Goal: Entertainment & Leisure: Consume media (video, audio)

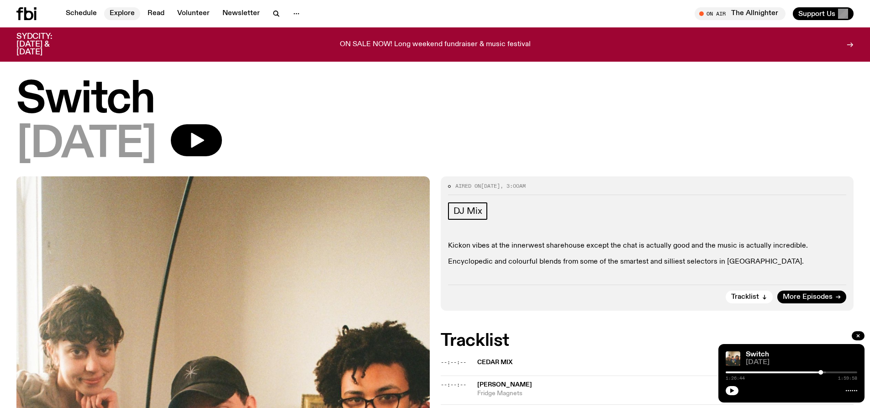
scroll to position [175, 0]
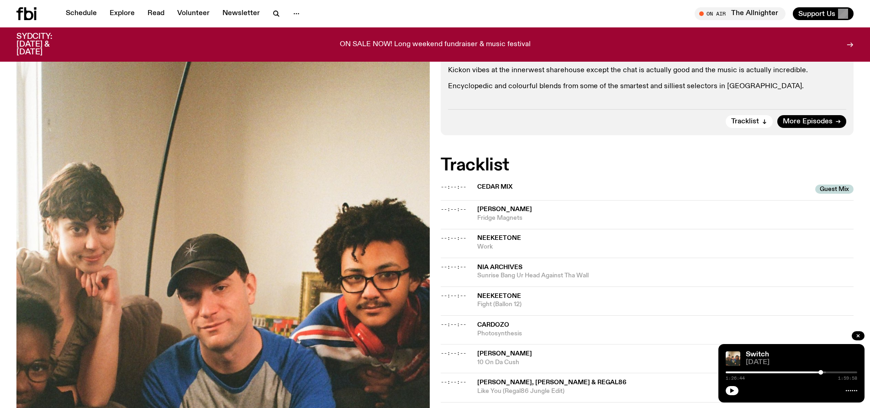
drag, startPoint x: 118, startPoint y: 11, endPoint x: 569, endPoint y: 32, distance: 451.4
click at [118, 11] on link "Explore" at bounding box center [122, 13] width 36 height 13
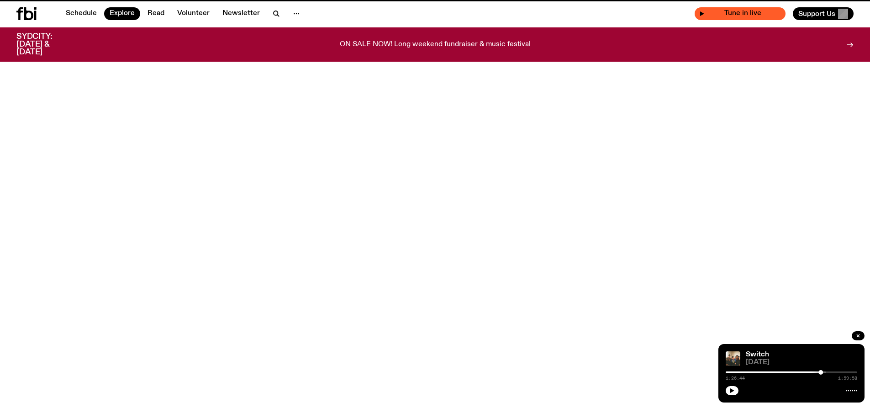
click at [731, 14] on span "Tune in live" at bounding box center [743, 13] width 76 height 7
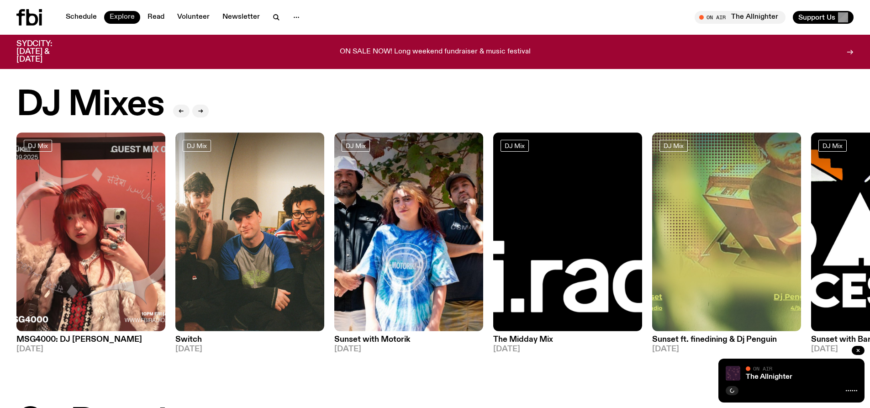
click at [120, 18] on link "Explore" at bounding box center [122, 17] width 36 height 13
click at [165, 11] on link "Read" at bounding box center [156, 17] width 28 height 13
click at [191, 19] on link "Volunteer" at bounding box center [193, 17] width 43 height 13
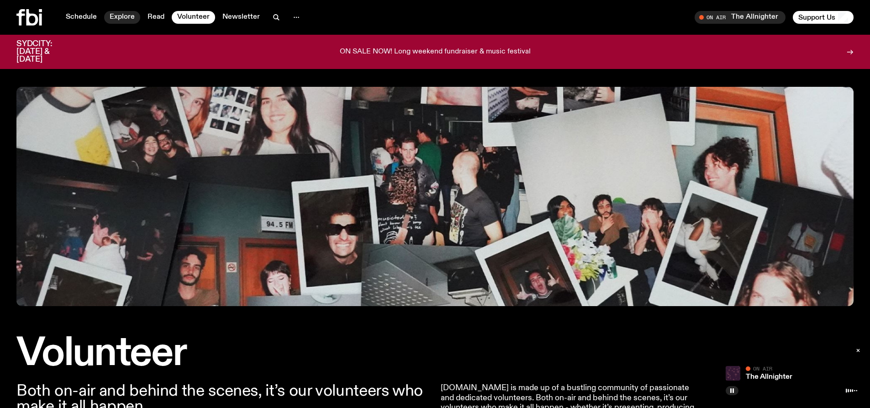
click at [117, 16] on link "Explore" at bounding box center [122, 17] width 36 height 13
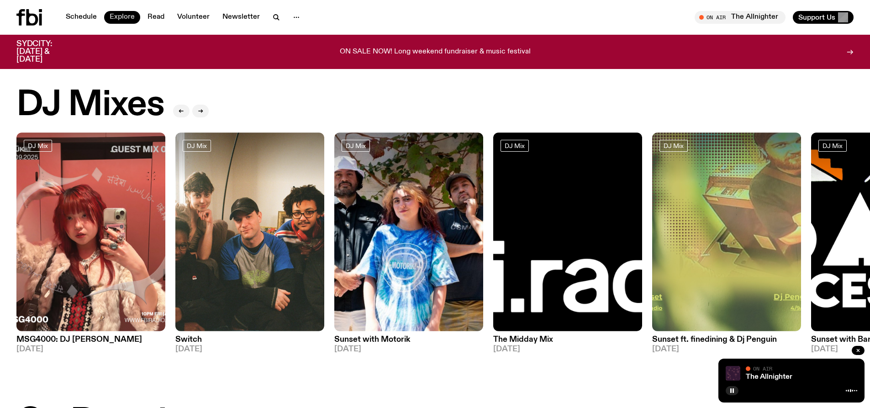
click at [129, 16] on link "Explore" at bounding box center [122, 17] width 36 height 13
click at [78, 19] on link "Schedule" at bounding box center [81, 17] width 42 height 13
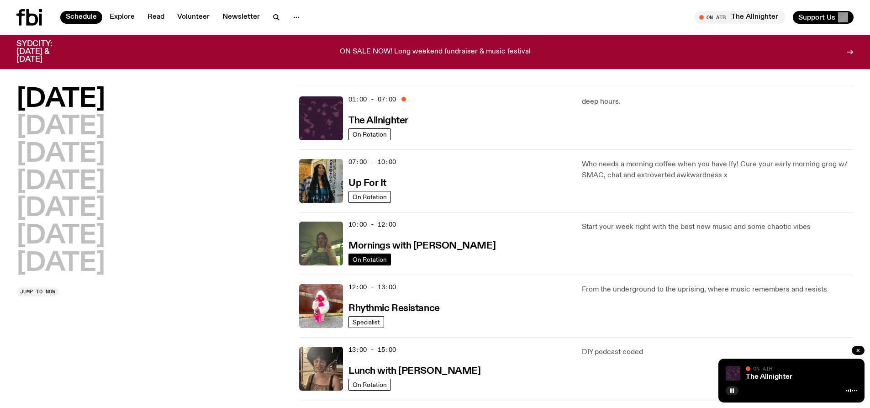
click at [369, 257] on span "On Rotation" at bounding box center [370, 259] width 34 height 7
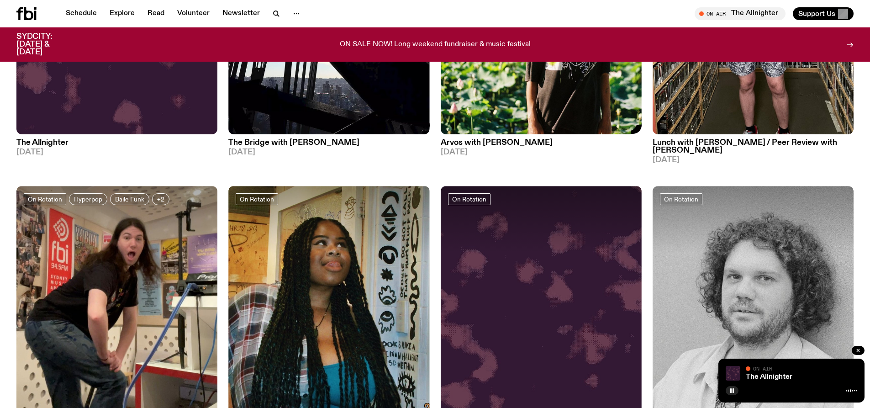
scroll to position [403, 0]
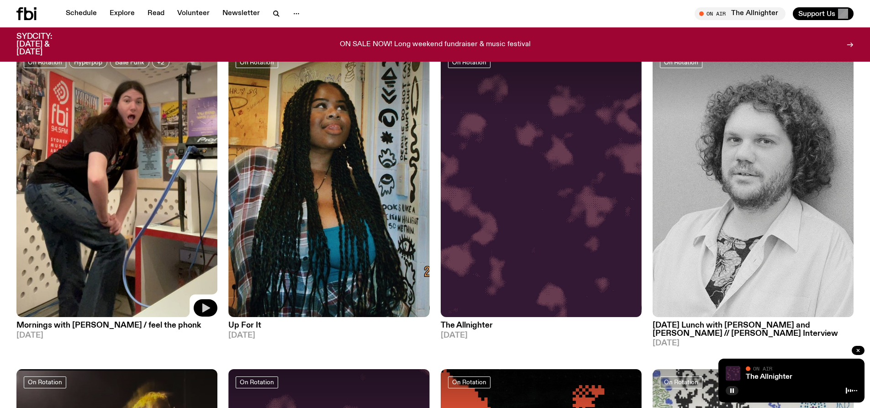
click at [207, 314] on button "button" at bounding box center [206, 307] width 24 height 17
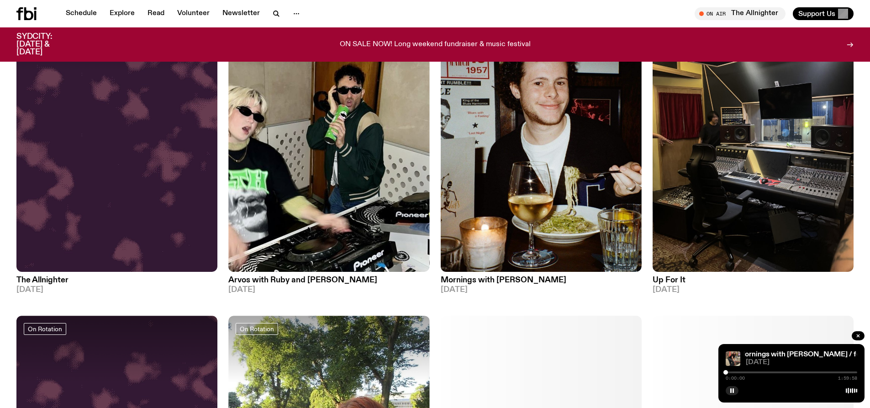
scroll to position [906, 0]
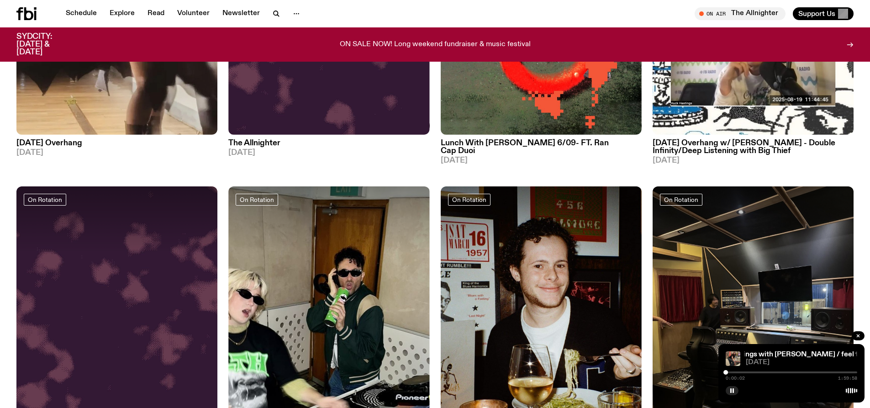
click at [734, 373] on div "0:00:02 1:59:58" at bounding box center [792, 375] width 132 height 11
click at [733, 372] on div at bounding box center [792, 372] width 132 height 2
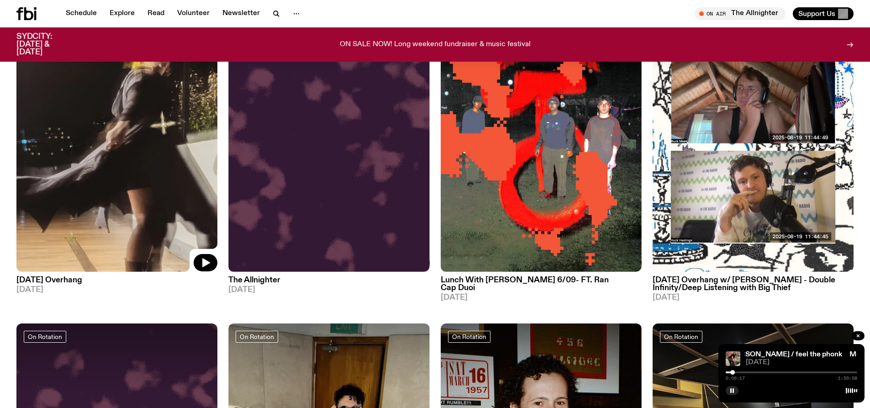
scroll to position [677, 0]
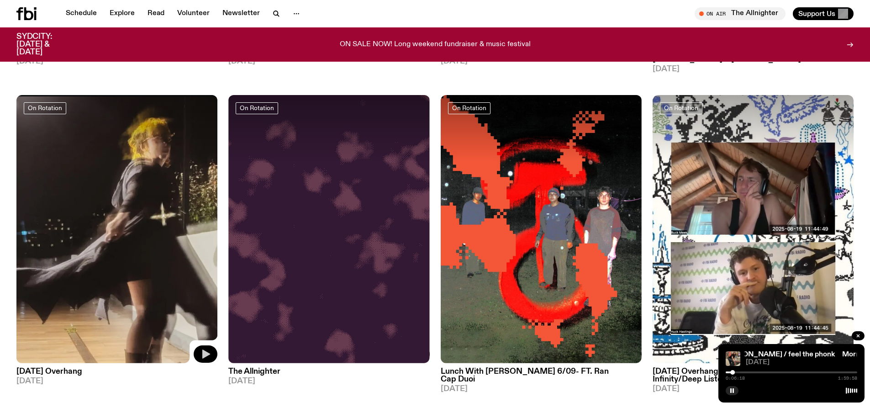
click at [206, 355] on icon "button" at bounding box center [206, 353] width 8 height 9
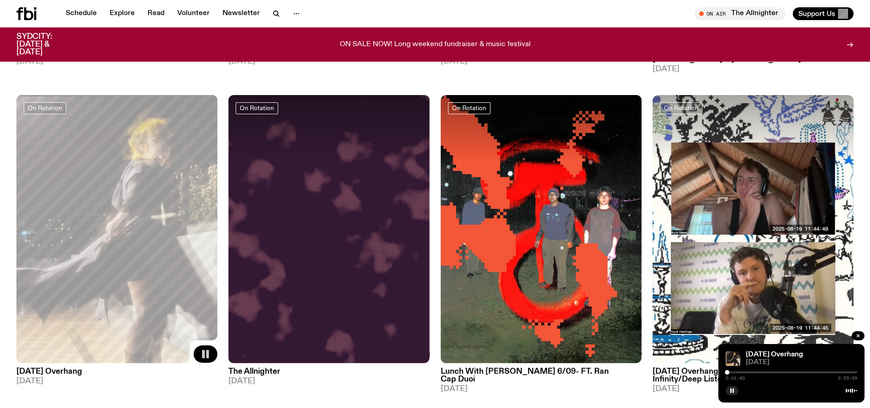
click at [759, 350] on div "Sunday Overhang 06.09.25 0:01:40 2:29:59" at bounding box center [792, 373] width 146 height 58
click at [759, 354] on link "[DATE] Overhang" at bounding box center [774, 354] width 57 height 7
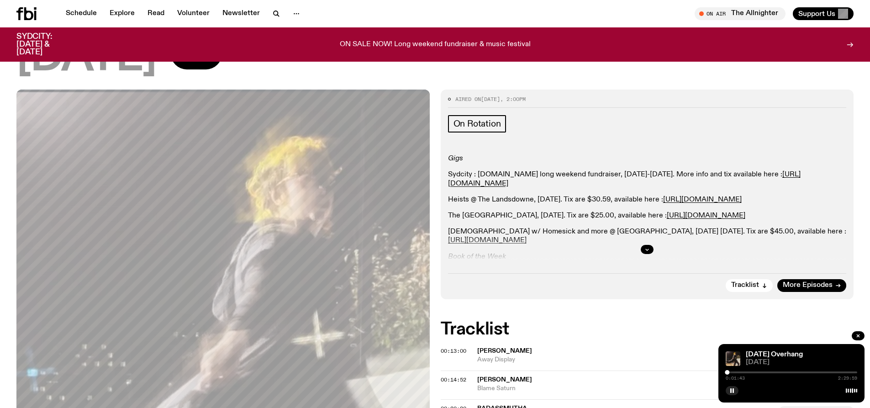
scroll to position [84, 0]
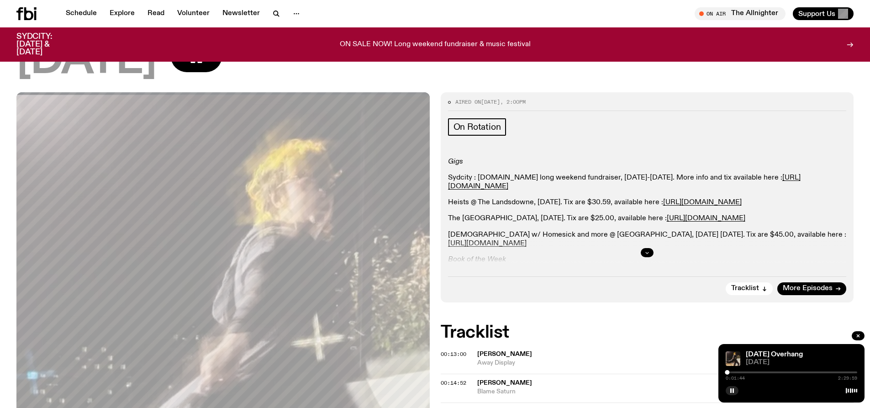
click at [644, 252] on button "button" at bounding box center [647, 252] width 13 height 9
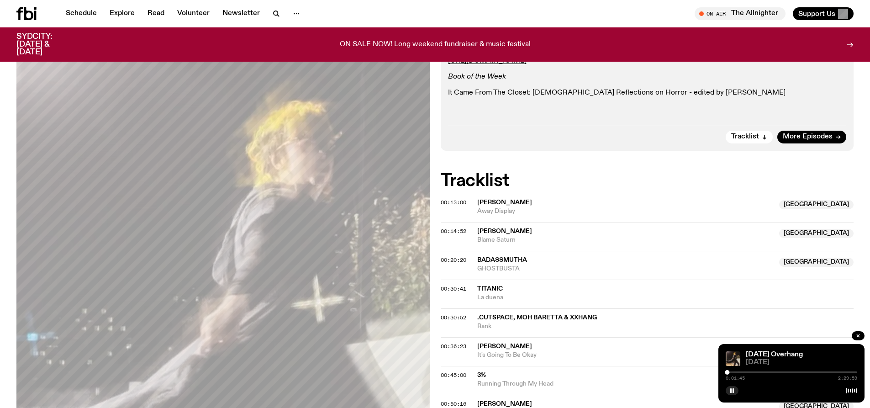
scroll to position [312, 0]
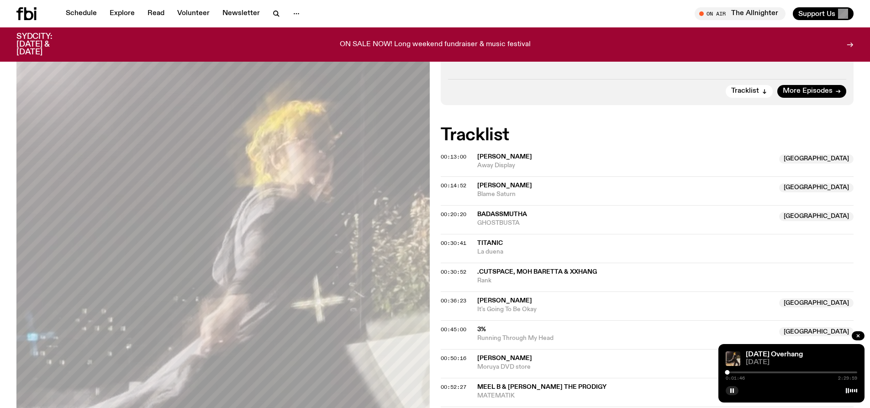
click at [490, 156] on span "Beryl" at bounding box center [504, 156] width 55 height 6
click at [444, 157] on span "00:13:00" at bounding box center [454, 156] width 26 height 7
click at [734, 372] on div at bounding box center [672, 372] width 132 height 2
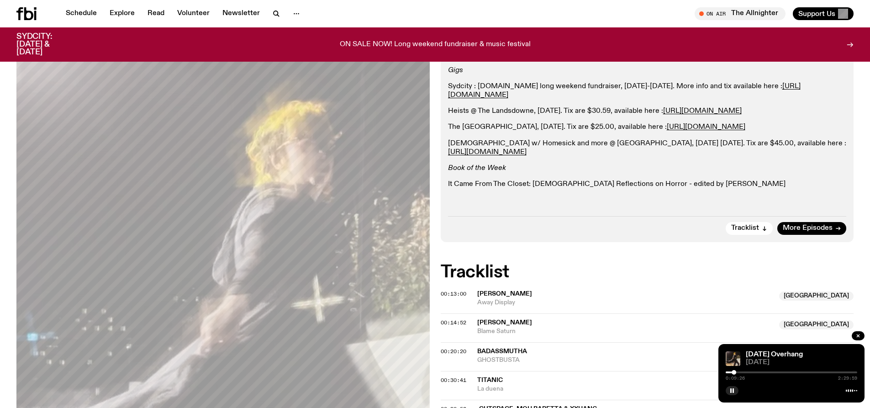
scroll to position [0, 0]
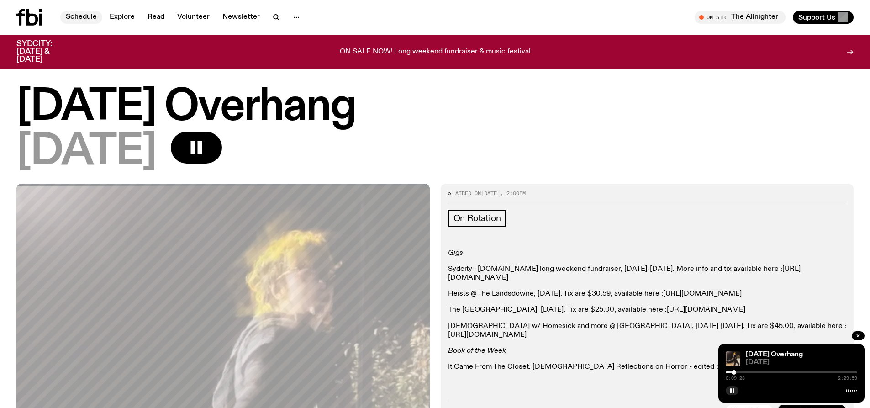
click at [86, 17] on link "Schedule" at bounding box center [81, 17] width 42 height 13
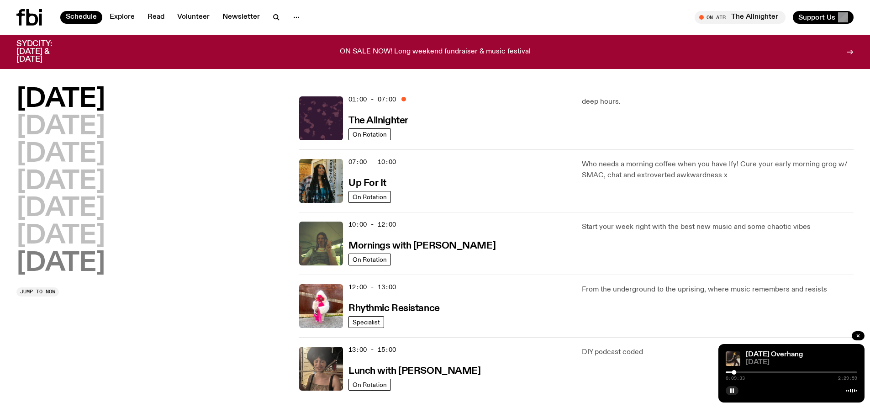
click at [32, 266] on h2 "[DATE]" at bounding box center [60, 264] width 89 height 26
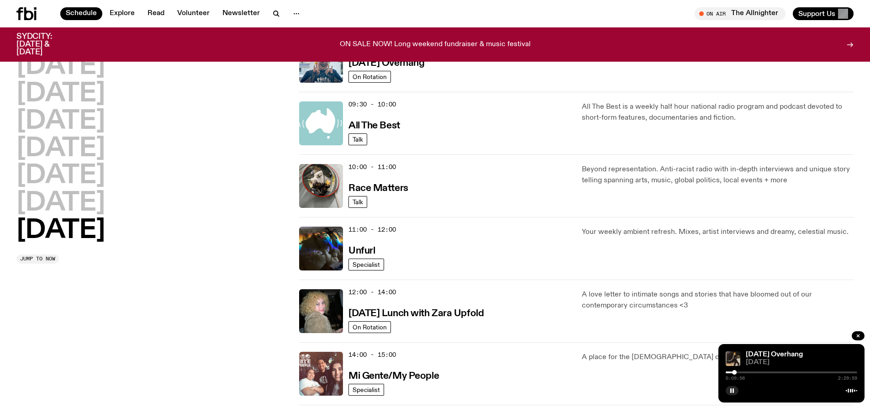
scroll to position [267, 0]
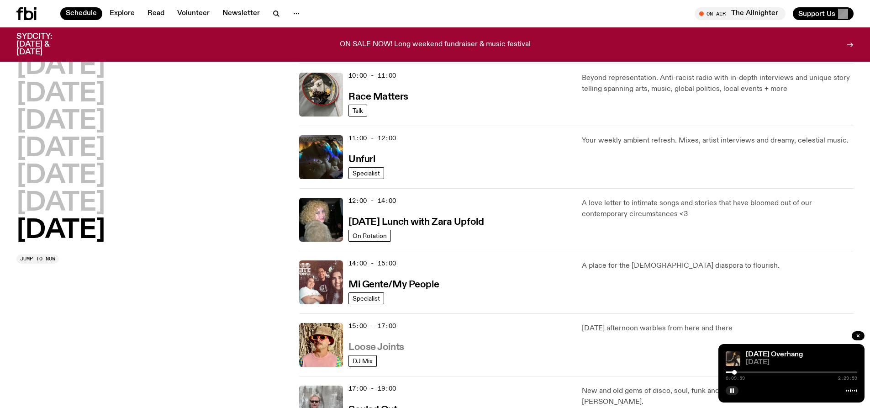
click at [378, 346] on h3 "Loose Joints" at bounding box center [377, 348] width 56 height 10
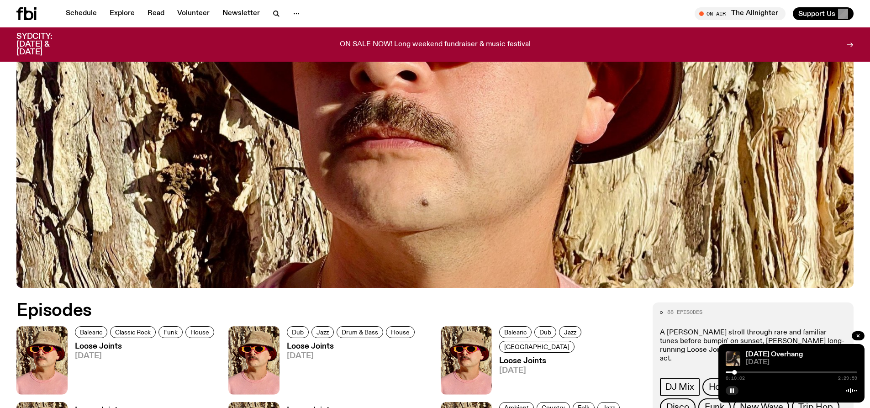
scroll to position [404, 0]
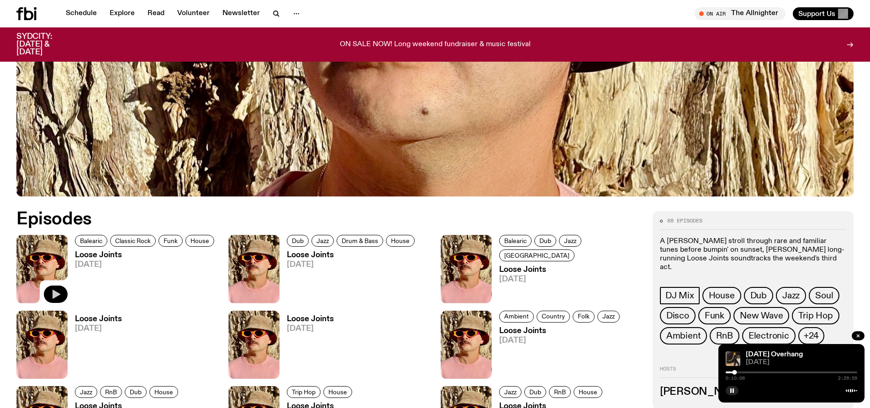
click at [52, 288] on button "button" at bounding box center [56, 294] width 24 height 17
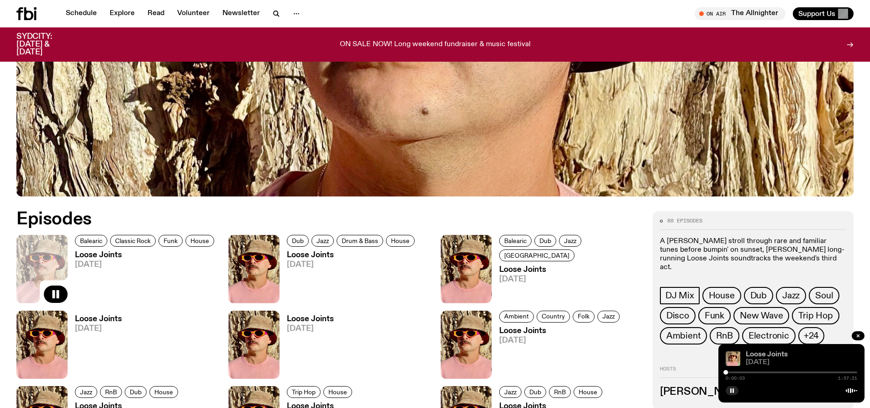
click at [768, 353] on link "Loose Joints" at bounding box center [767, 354] width 42 height 7
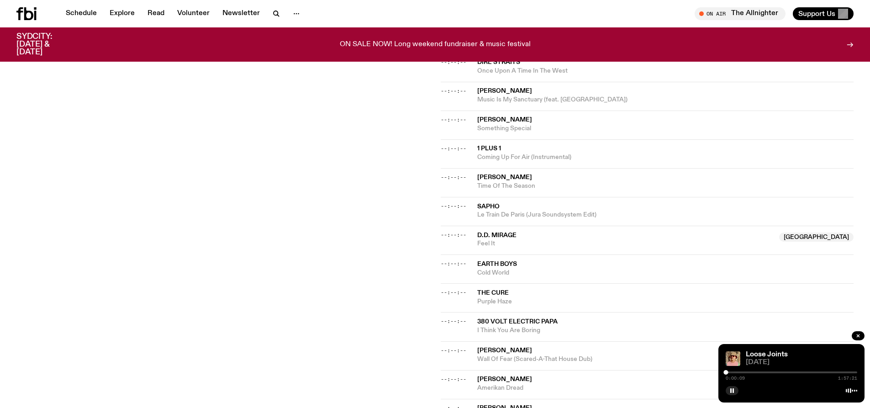
scroll to position [176, 0]
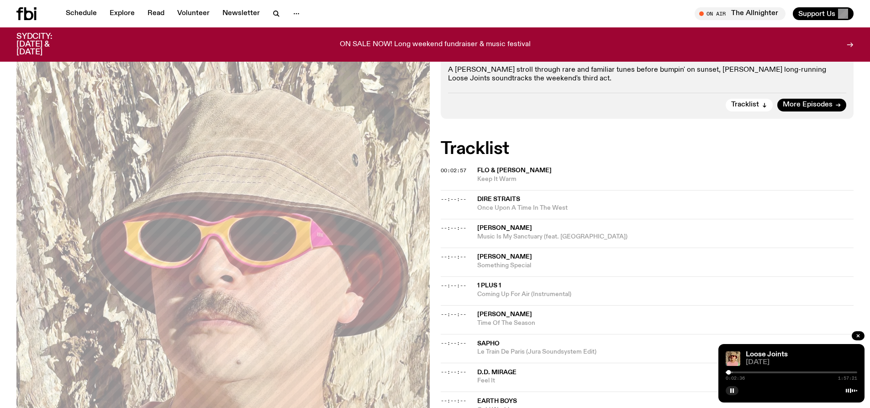
click at [460, 199] on span "--:--:--" at bounding box center [454, 199] width 26 height 7
click at [732, 372] on div at bounding box center [668, 372] width 132 height 2
click at [738, 373] on div at bounding box center [792, 372] width 132 height 2
click at [741, 371] on div at bounding box center [792, 372] width 132 height 2
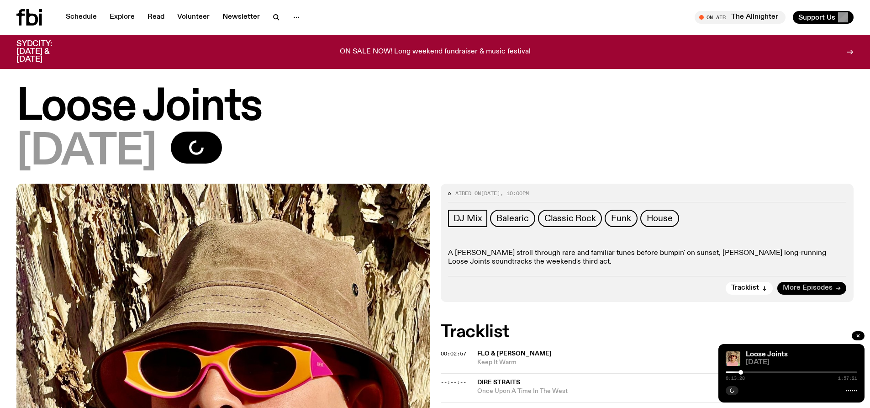
click at [826, 285] on span "More Episodes" at bounding box center [808, 288] width 50 height 7
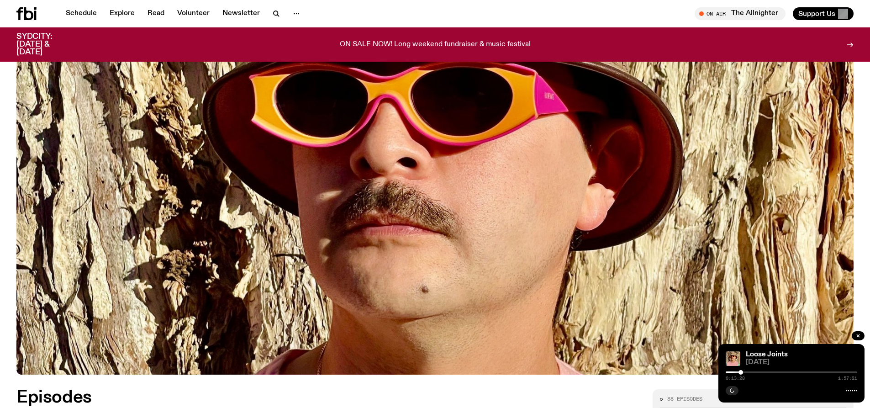
scroll to position [495, 0]
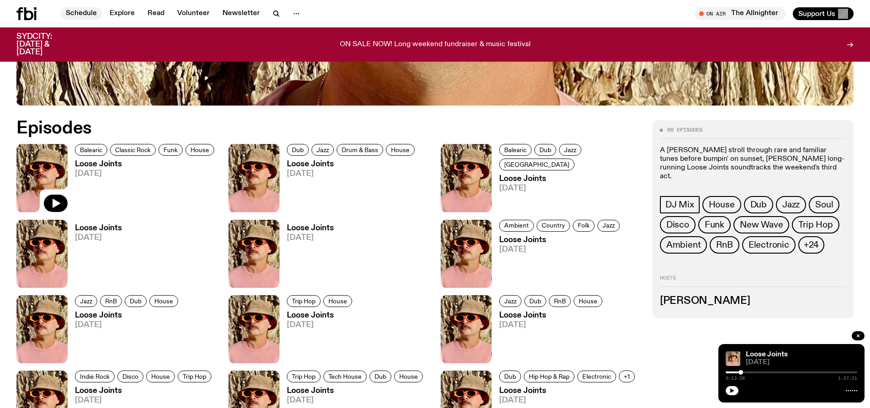
click at [73, 13] on link "Schedule" at bounding box center [81, 13] width 42 height 13
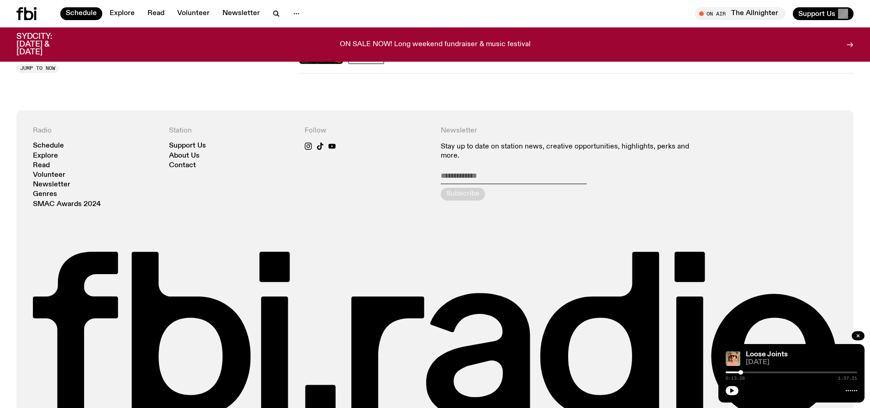
scroll to position [449, 0]
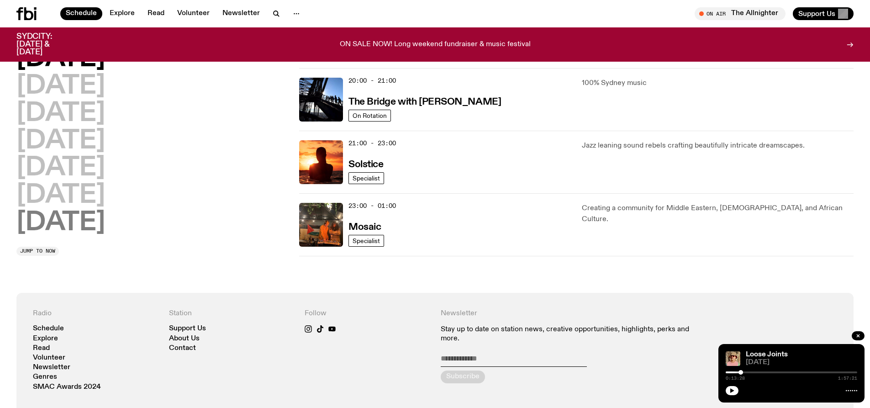
drag, startPoint x: 85, startPoint y: 233, endPoint x: 90, endPoint y: 230, distance: 4.9
click at [86, 232] on h2 "[DATE]" at bounding box center [60, 223] width 89 height 26
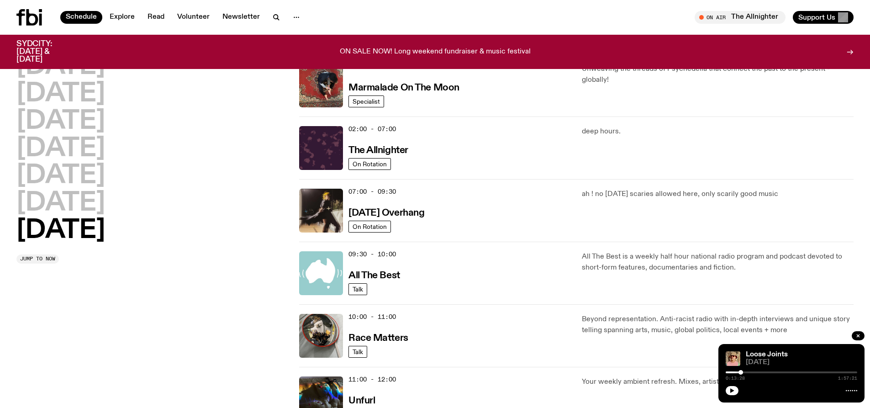
scroll to position [0, 0]
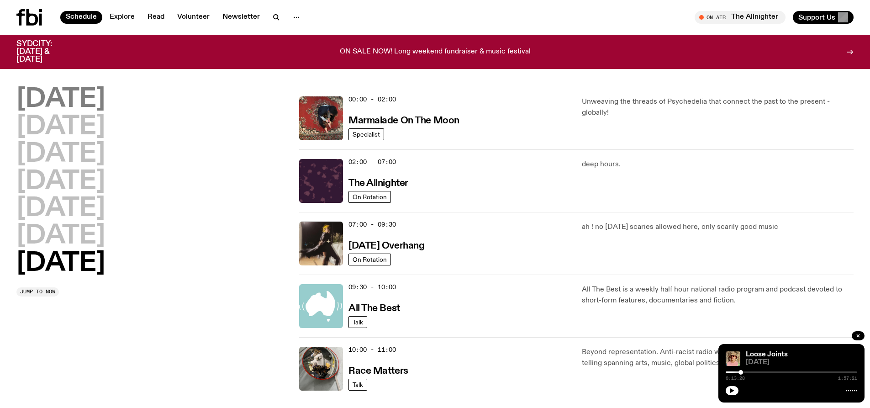
click at [54, 100] on h2 "[DATE]" at bounding box center [60, 100] width 89 height 26
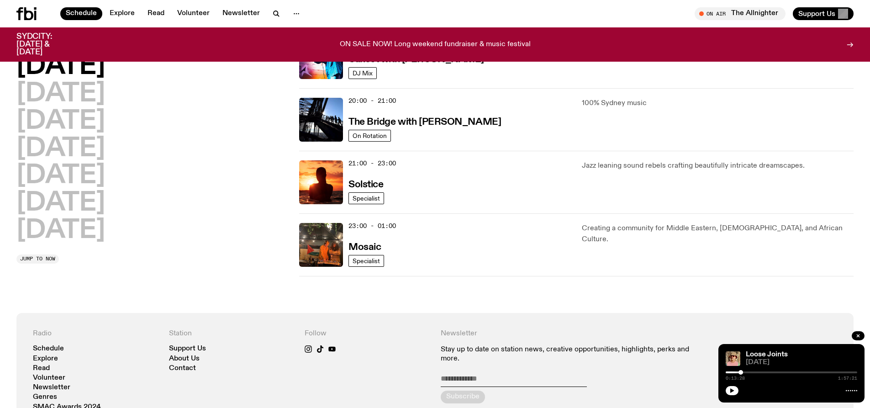
scroll to position [384, 0]
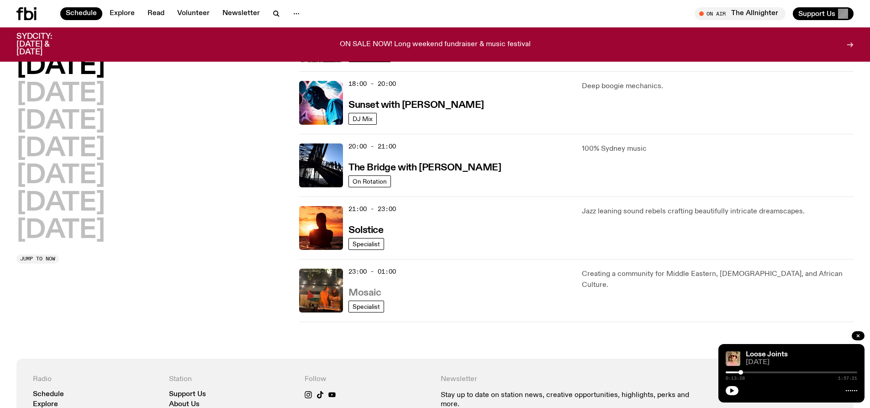
click at [368, 291] on h3 "Mosaic" at bounding box center [365, 293] width 32 height 10
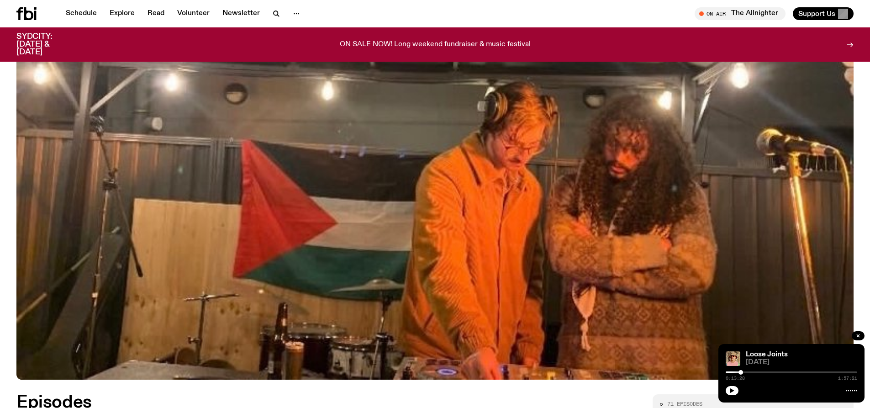
scroll to position [449, 0]
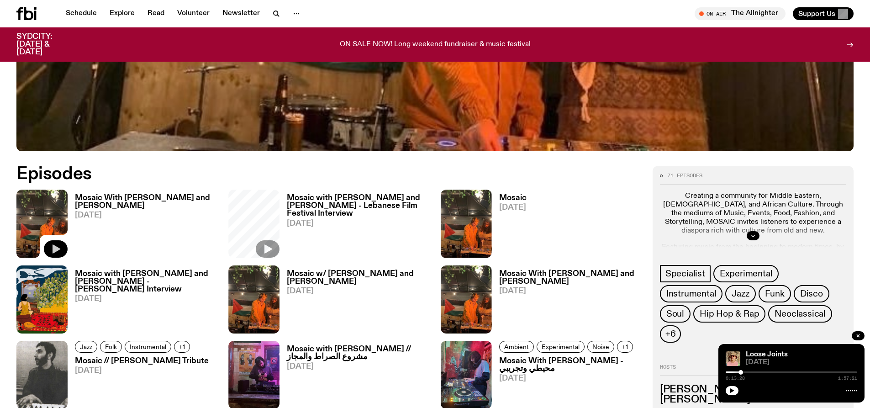
click at [56, 248] on icon "button" at bounding box center [57, 248] width 8 height 9
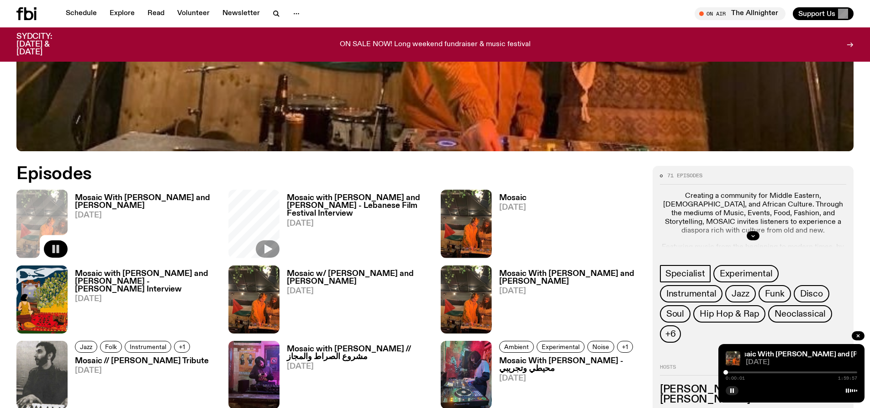
click at [118, 196] on h3 "Mosaic With [PERSON_NAME] and [PERSON_NAME]" at bounding box center [146, 202] width 143 height 16
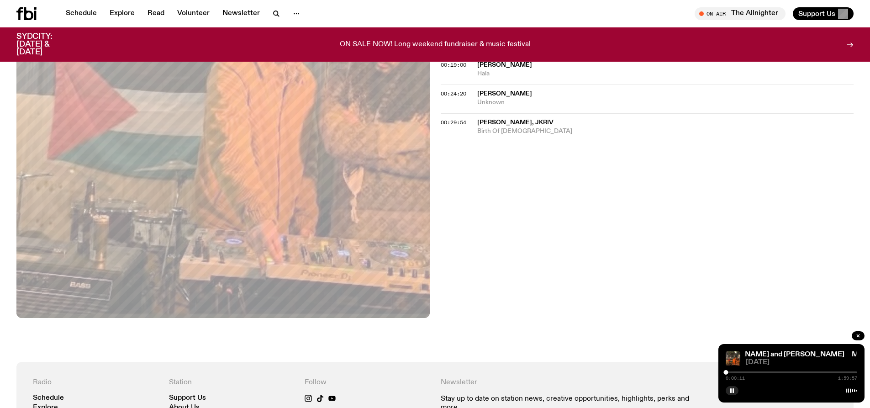
scroll to position [267, 0]
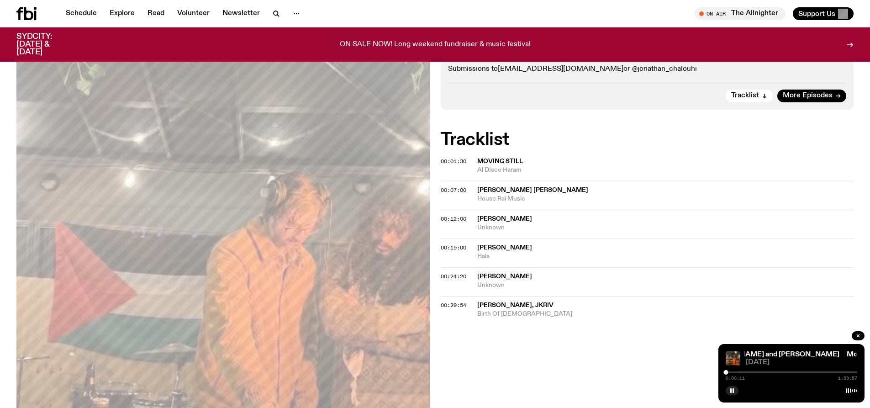
click at [459, 367] on div "Aired on [DATE] 6:00am Specialist Creating a community for Middle Eastern, [DEM…" at bounding box center [435, 247] width 870 height 594
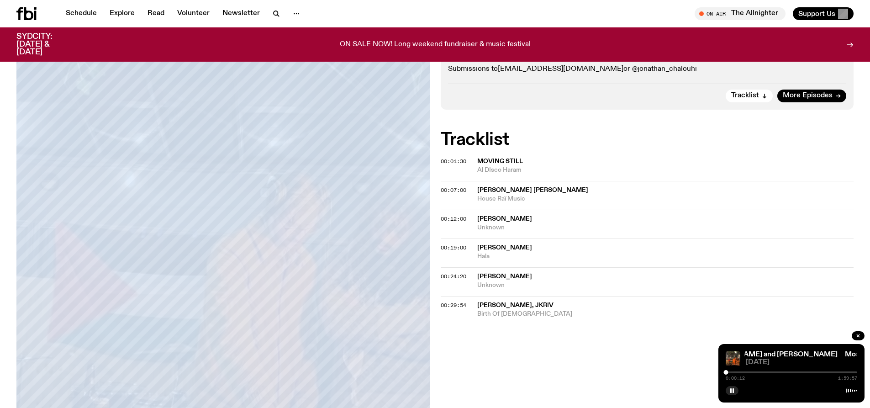
click at [459, 367] on div "Aired on [DATE] 6:00am Specialist Creating a community for Middle Eastern, [DEM…" at bounding box center [435, 247] width 870 height 594
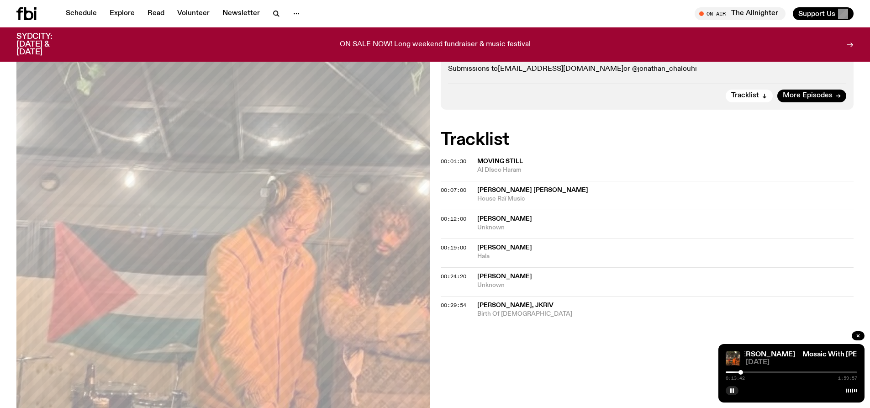
click at [463, 238] on div "00:19:00 Spice [PERSON_NAME]" at bounding box center [647, 252] width 413 height 29
click at [463, 244] on span "00:19:00" at bounding box center [454, 247] width 26 height 7
click at [485, 273] on span "[PERSON_NAME]" at bounding box center [504, 276] width 55 height 6
click at [453, 273] on span "00:24:20" at bounding box center [454, 276] width 26 height 7
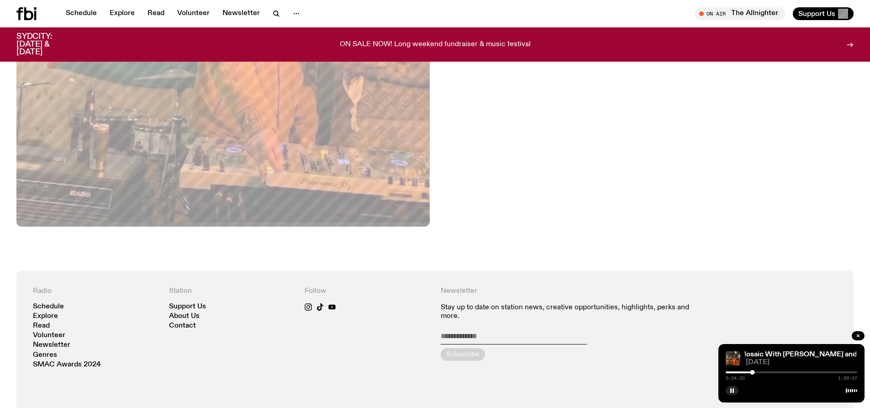
scroll to position [313, 0]
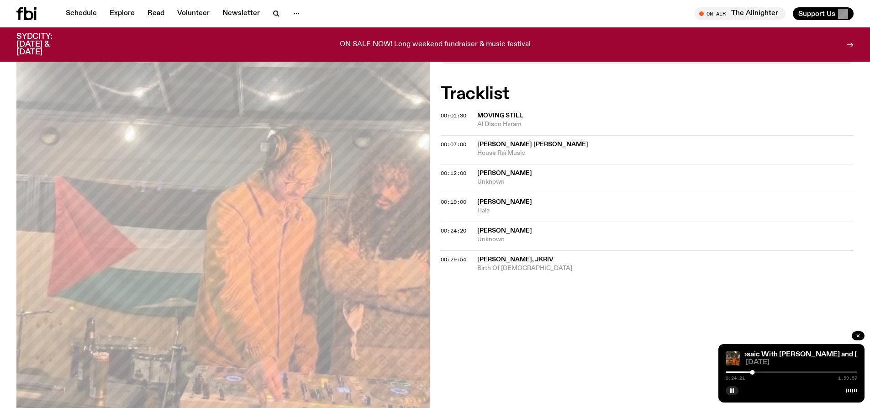
click at [28, 17] on icon at bounding box center [26, 13] width 20 height 13
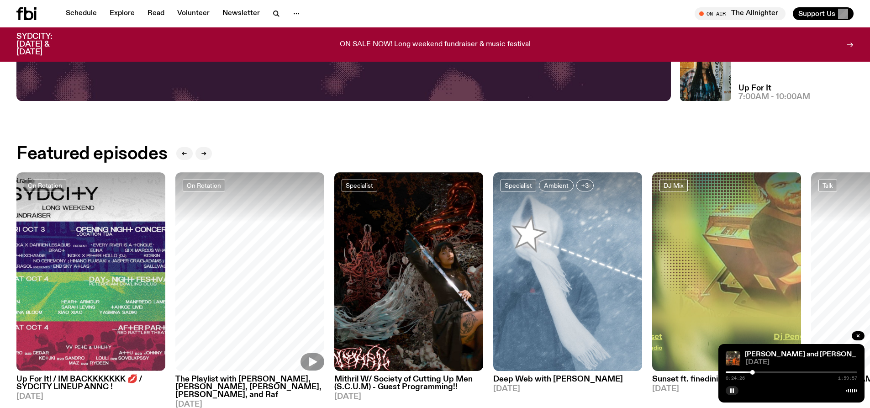
scroll to position [495, 0]
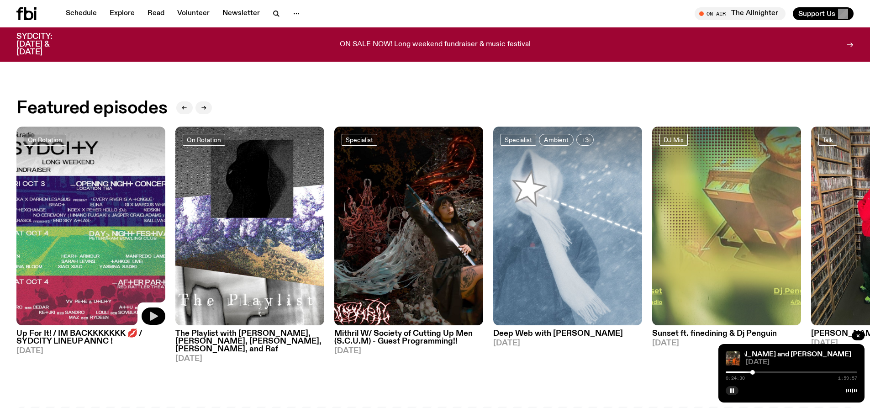
click at [159, 314] on icon "button" at bounding box center [153, 316] width 11 height 11
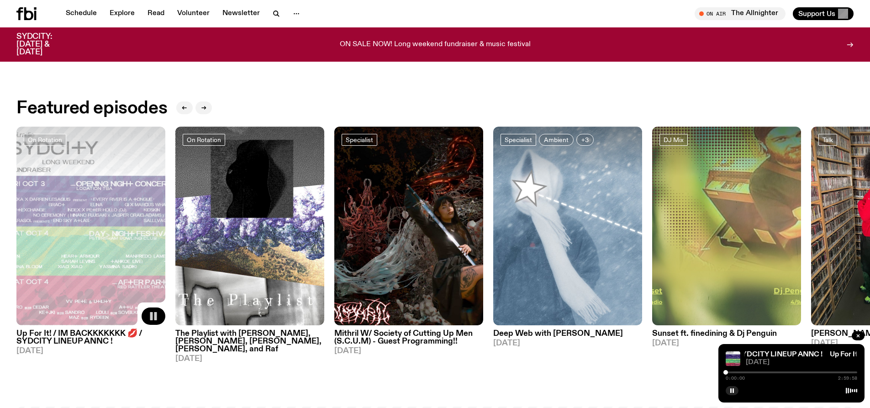
click at [782, 373] on div "0:00:00 2:59:58" at bounding box center [792, 375] width 132 height 11
click at [781, 372] on div at bounding box center [792, 372] width 132 height 2
click at [742, 371] on div "1:15:39 2:59:58" at bounding box center [792, 375] width 132 height 11
click at [742, 372] on div at bounding box center [716, 372] width 132 height 2
drag, startPoint x: 742, startPoint y: 372, endPoint x: 725, endPoint y: 376, distance: 17.4
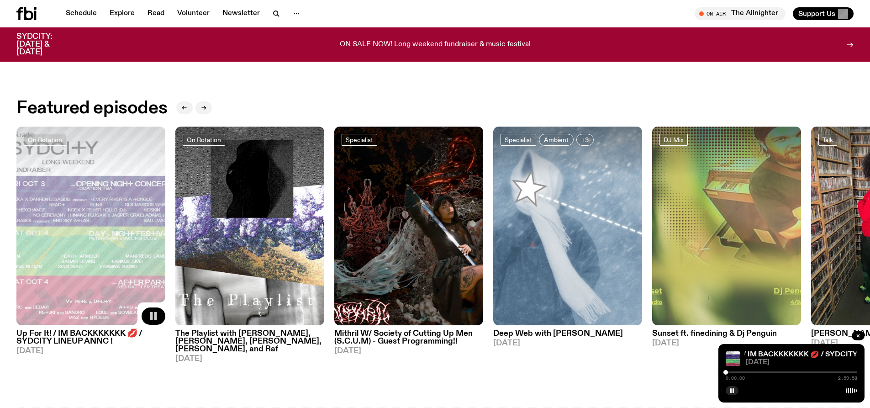
click at [725, 376] on div "Up For It! / IM BACKKKKKKK 💋 / SYDCITY LINEUP ANNC ! Up For It! / IM BACKKKKKKK…" at bounding box center [792, 373] width 146 height 58
click at [728, 372] on div at bounding box center [726, 372] width 5 height 5
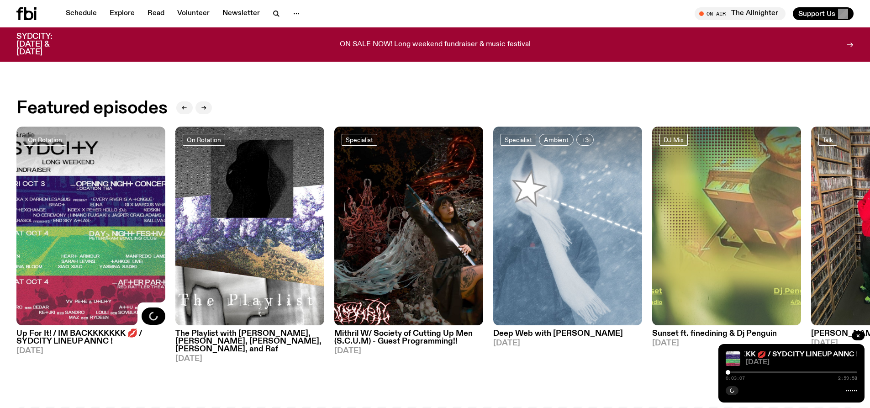
click at [727, 373] on div at bounding box center [728, 372] width 5 height 5
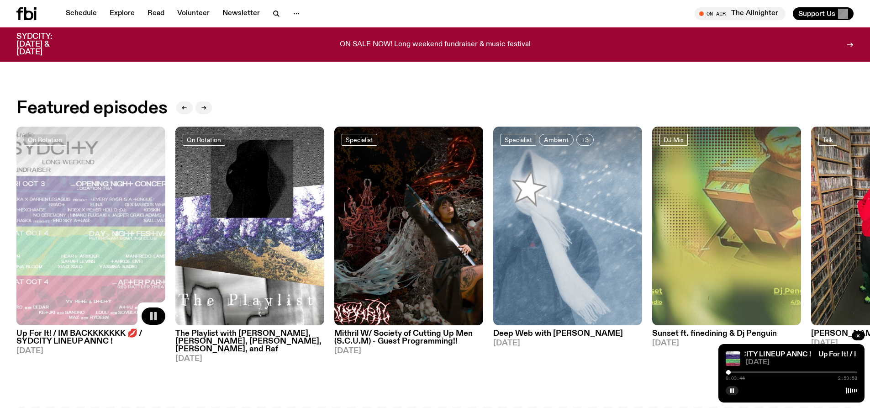
click at [729, 372] on div at bounding box center [728, 372] width 5 height 5
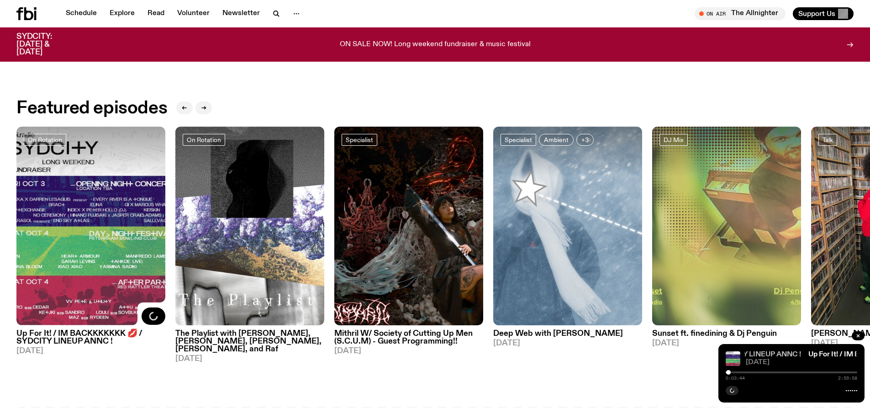
click at [750, 353] on link "Up For It! / IM BACKKKKKKK 💋 / SYDCITY LINEUP ANNC !" at bounding box center [702, 354] width 199 height 7
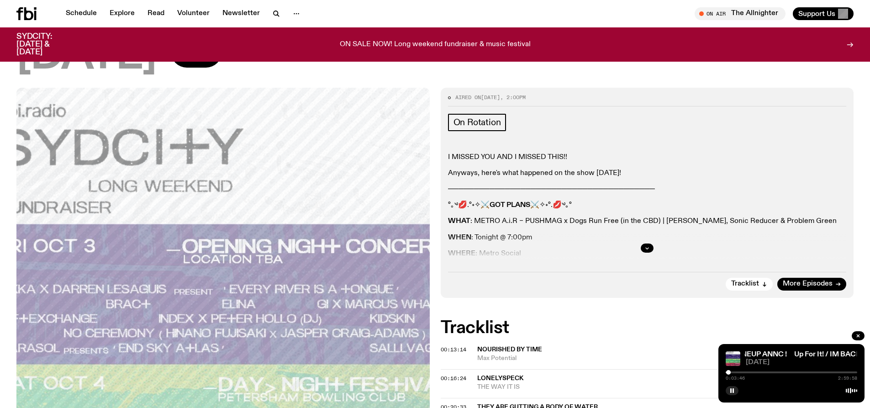
scroll to position [221, 0]
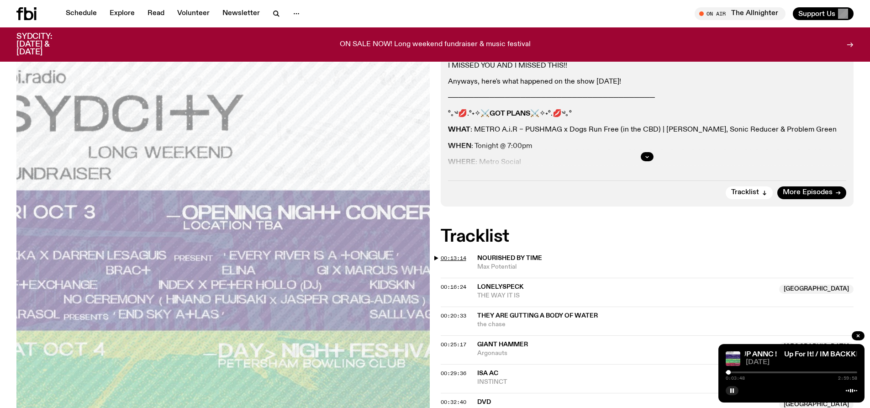
click at [459, 259] on span "00:13:14" at bounding box center [454, 257] width 26 height 7
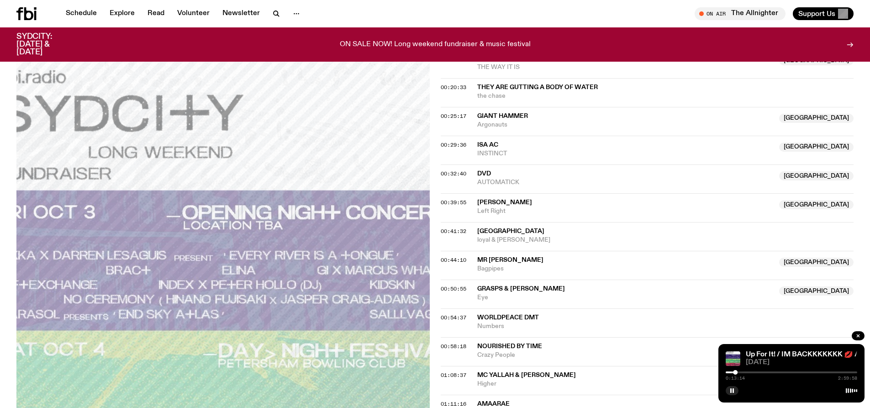
scroll to position [495, 0]
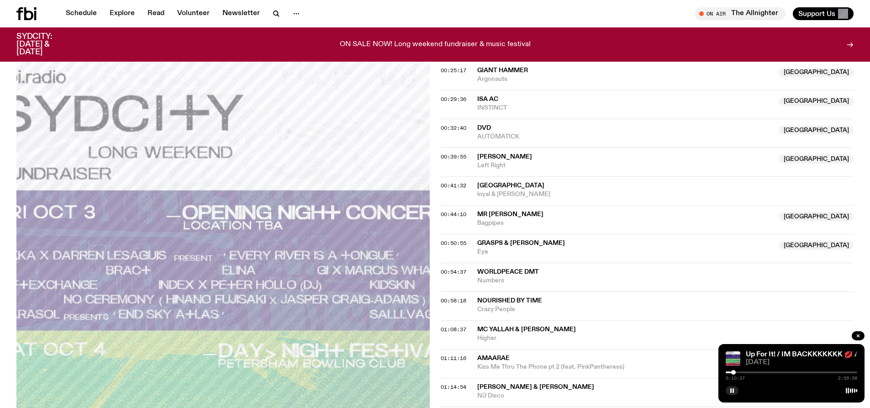
click at [734, 373] on div at bounding box center [733, 372] width 5 height 5
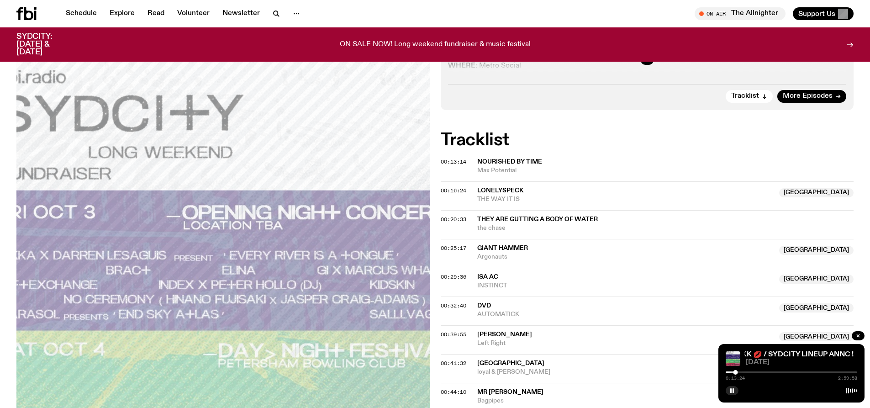
scroll to position [272, 0]
